Goal: Task Accomplishment & Management: Use online tool/utility

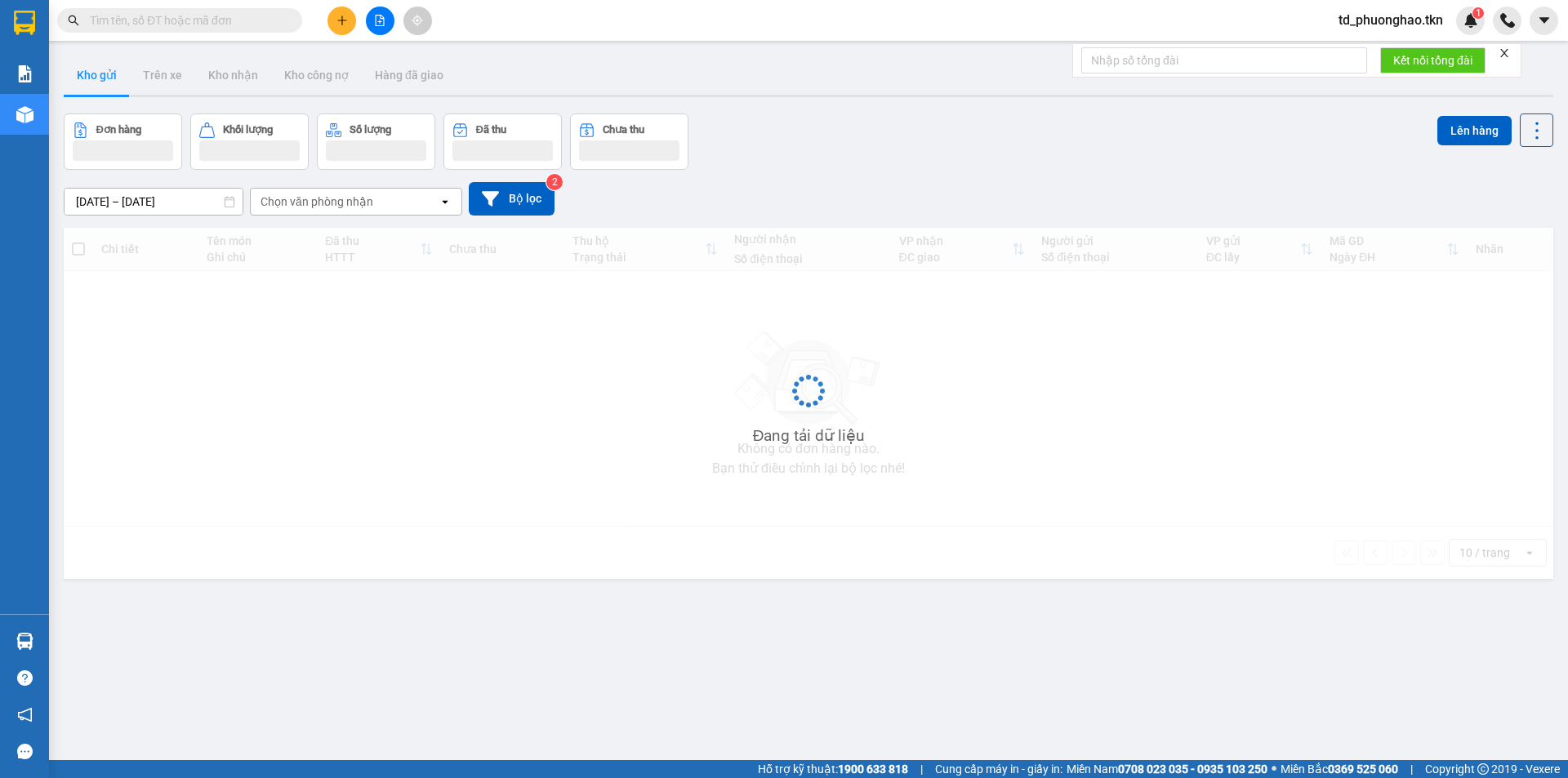
click at [229, 26] on input "text" at bounding box center [186, 21] width 192 height 18
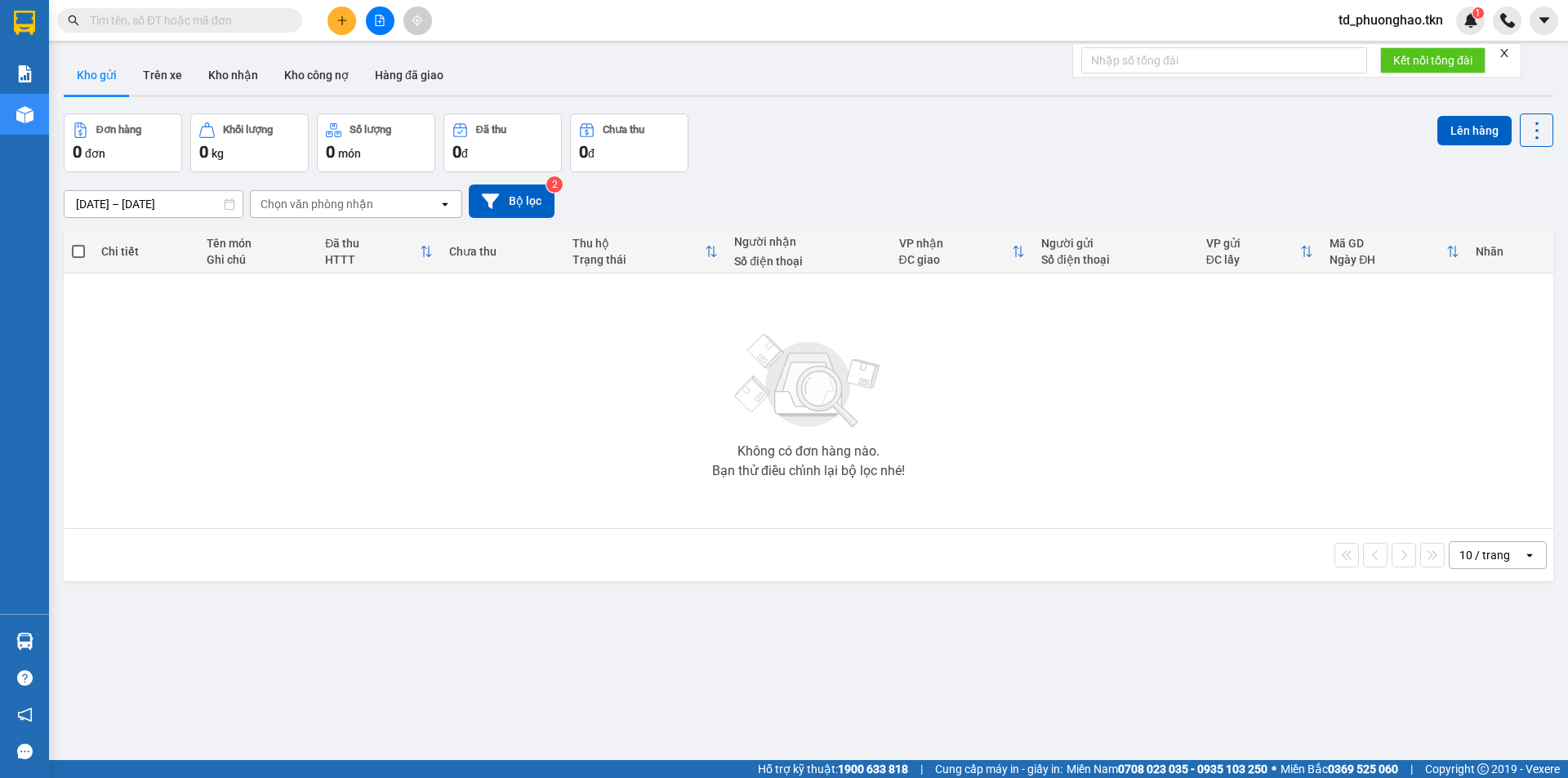
paste input "0766663543"
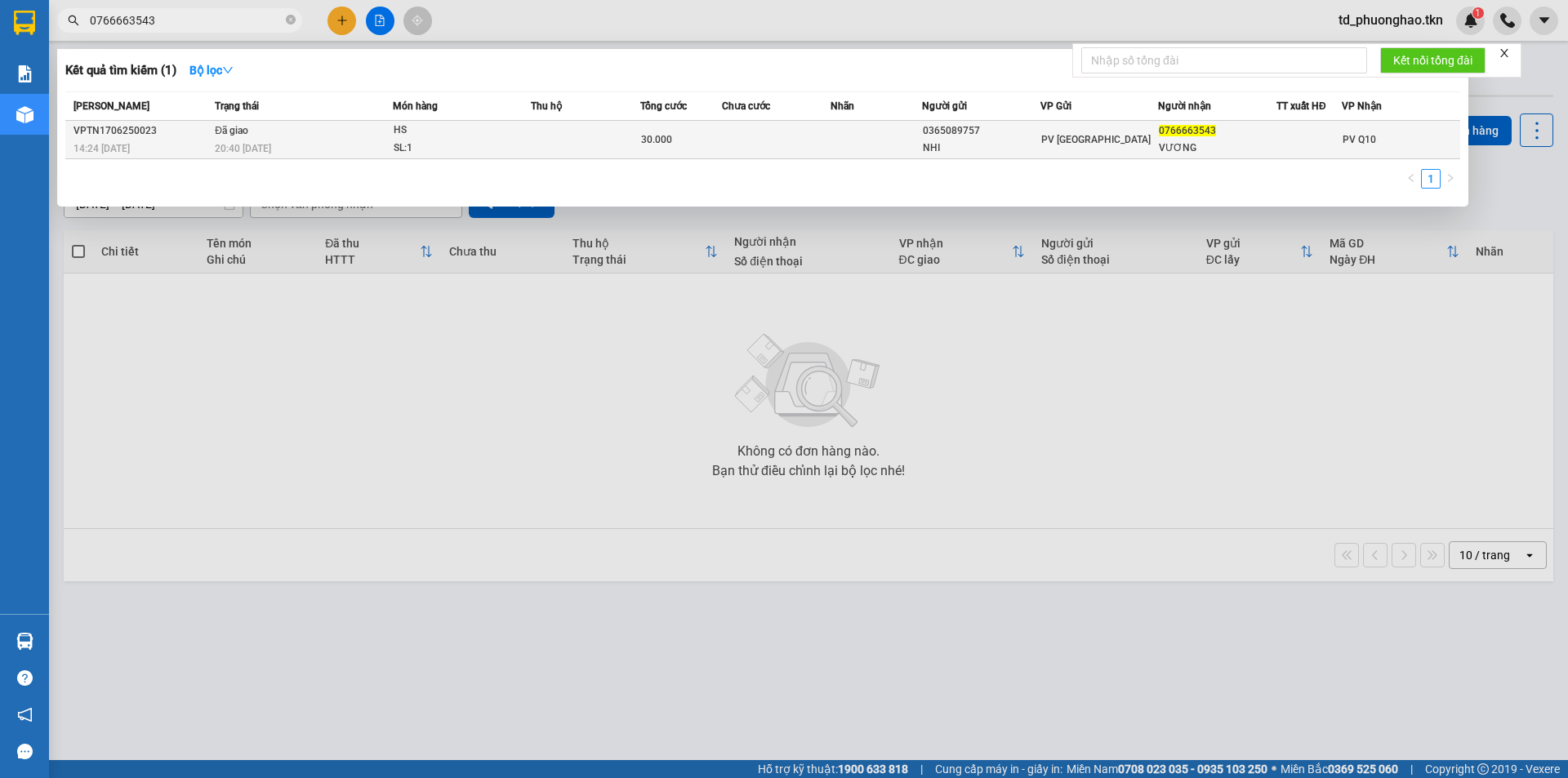
type input "0766663543"
click at [335, 146] on div "20:40 - 17/06" at bounding box center [303, 149] width 178 height 18
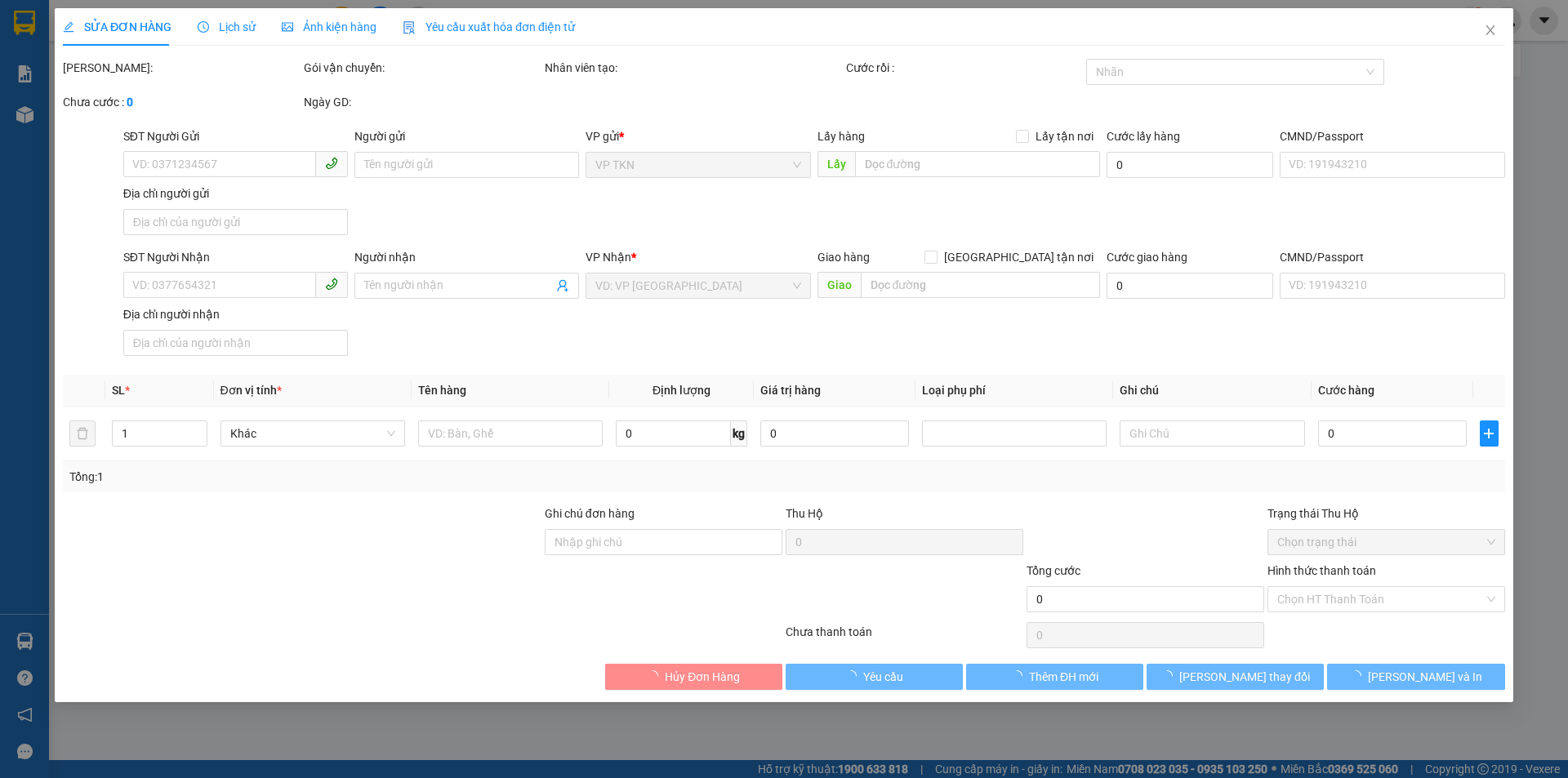
type input "0365089757"
type input "NHI"
type input "0766663543"
type input "VƯƠNG"
type input "30.000"
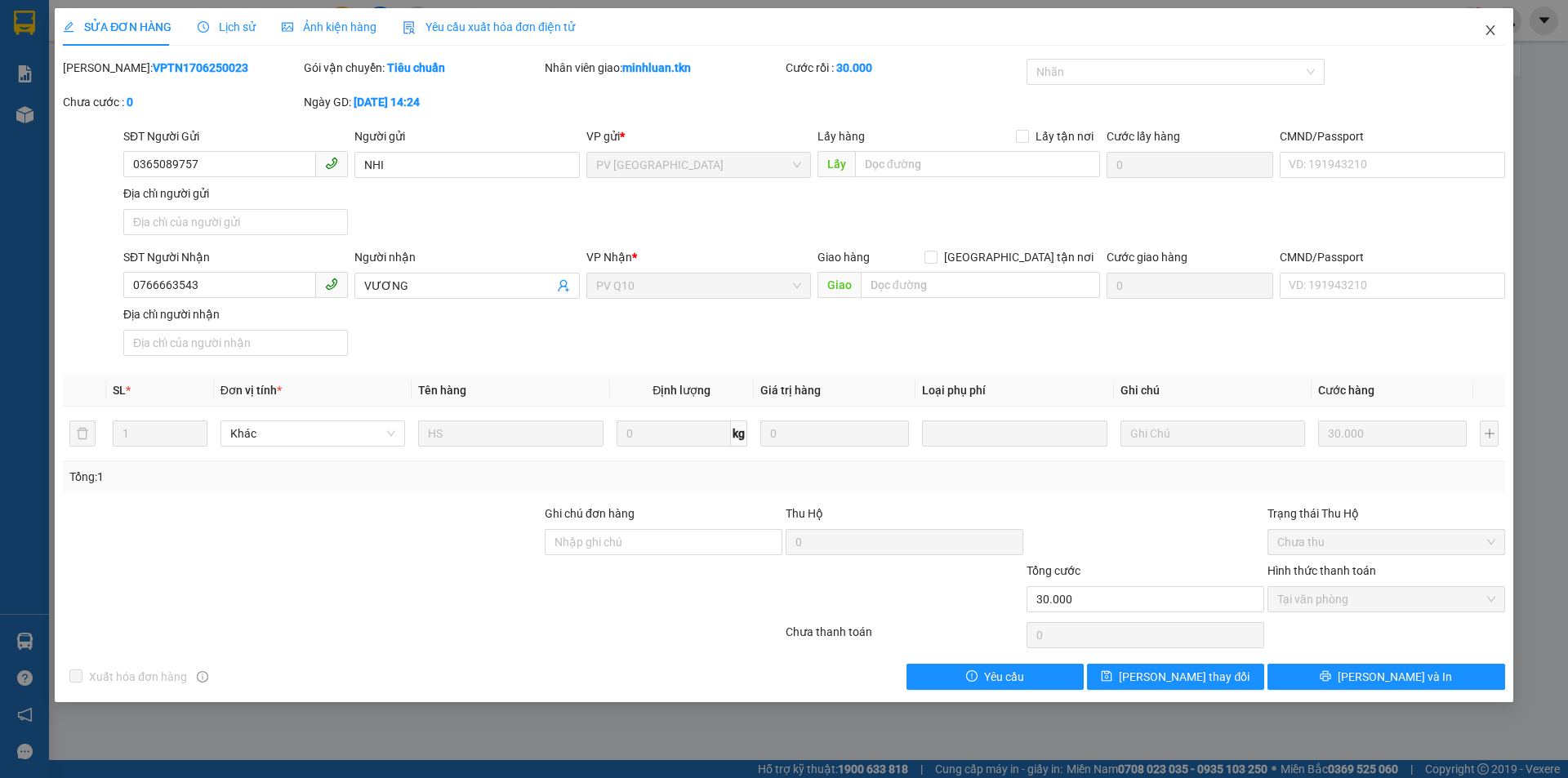
click at [1491, 24] on span "Close" at bounding box center [1491, 31] width 46 height 46
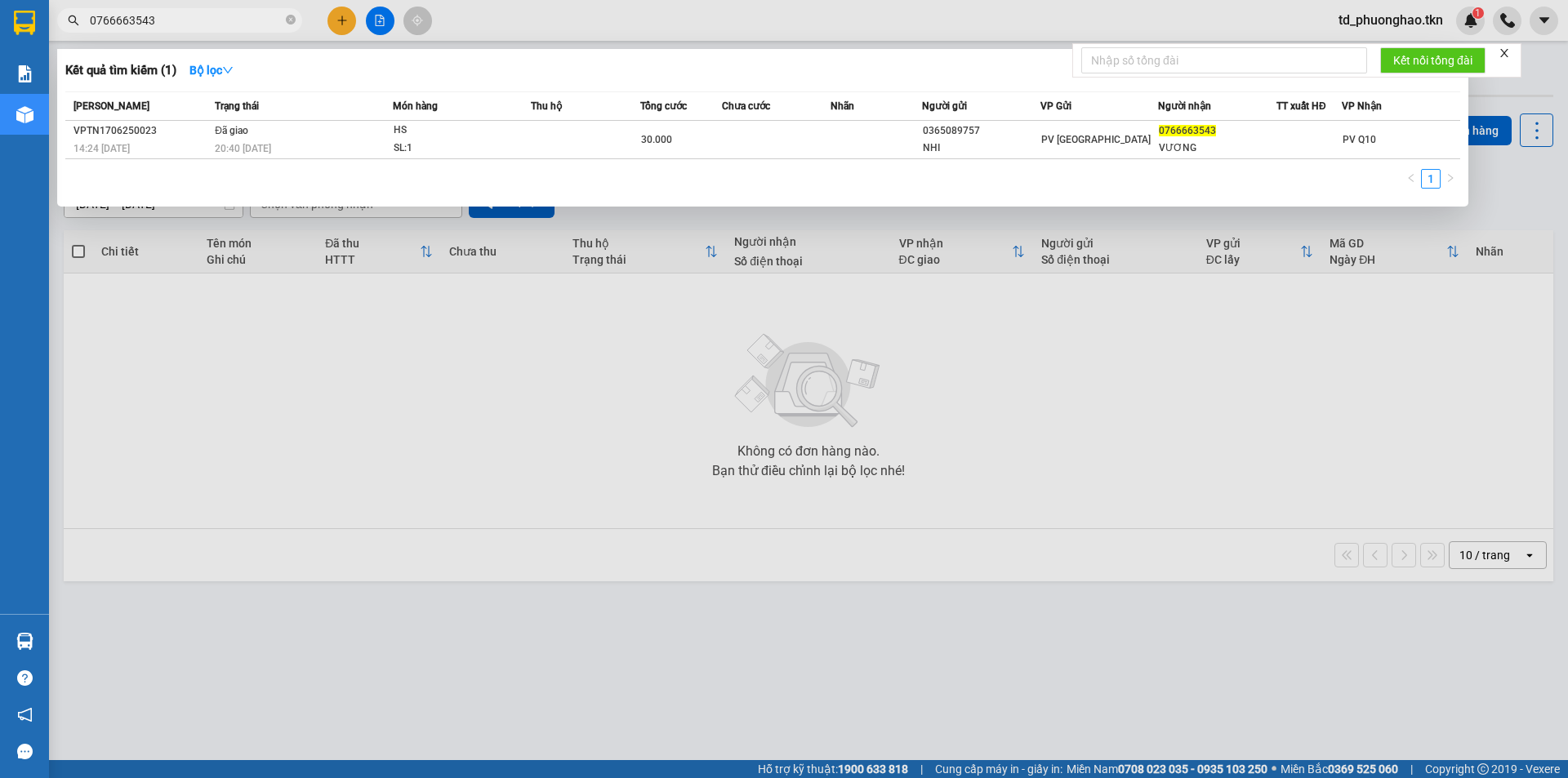
click at [169, 17] on input "0766663543" at bounding box center [186, 21] width 192 height 18
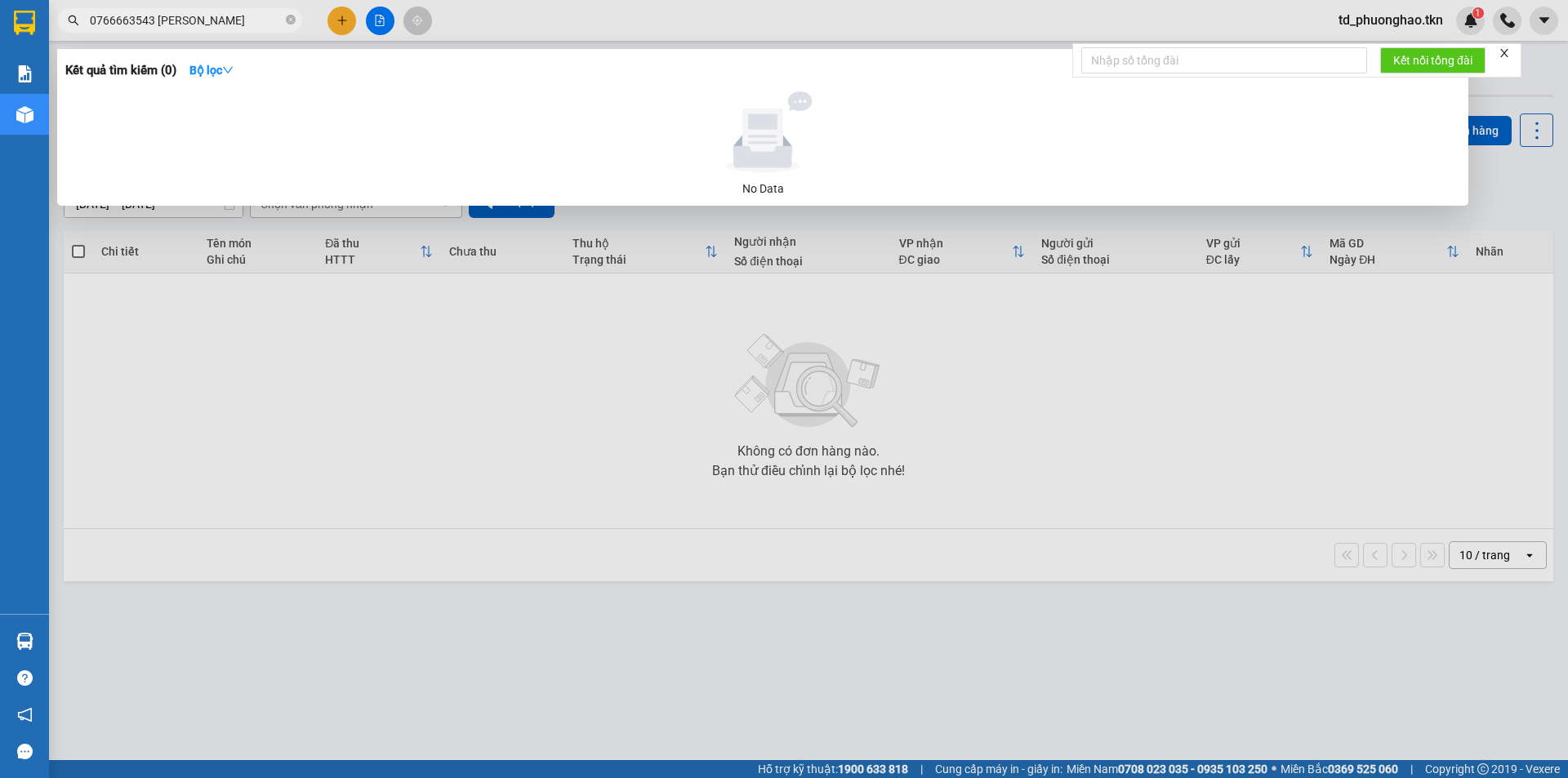
type input "0766663543 ANH VƯƠNG"
